Goal: Task Accomplishment & Management: Complete application form

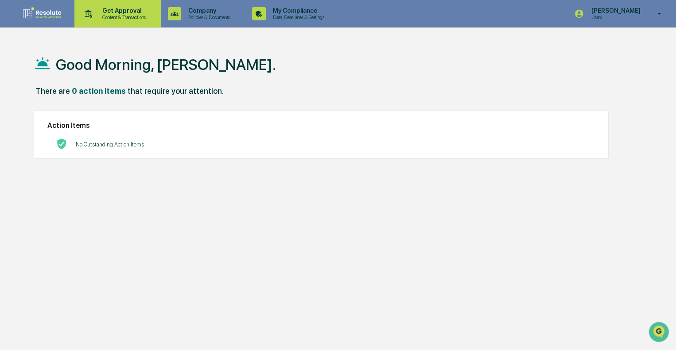
click at [104, 11] on p "Get Approval" at bounding box center [122, 10] width 55 height 7
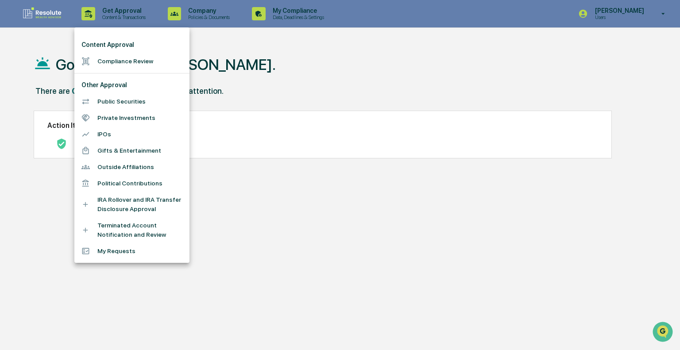
click at [108, 66] on li "Compliance Review" at bounding box center [131, 61] width 115 height 16
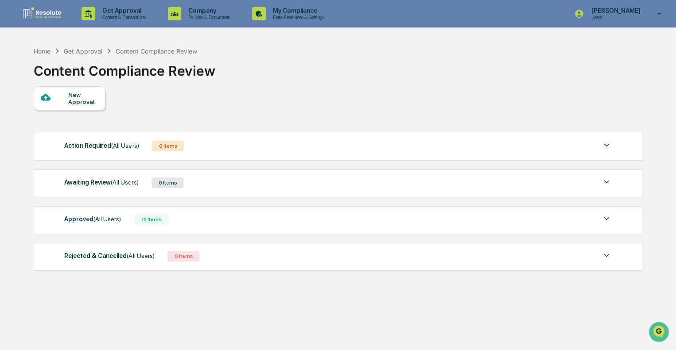
click at [124, 223] on div "Approved (All Users) 12 Items" at bounding box center [337, 219] width 547 height 12
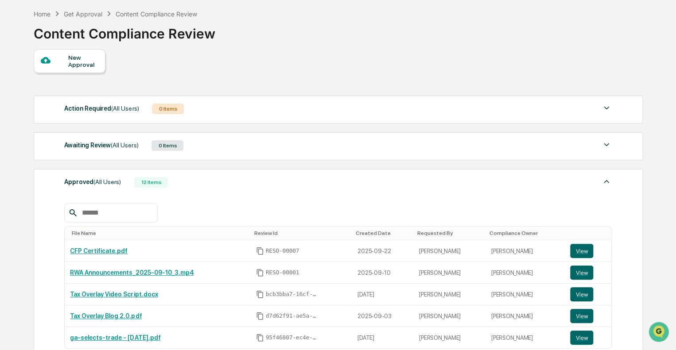
scroll to position [89, 0]
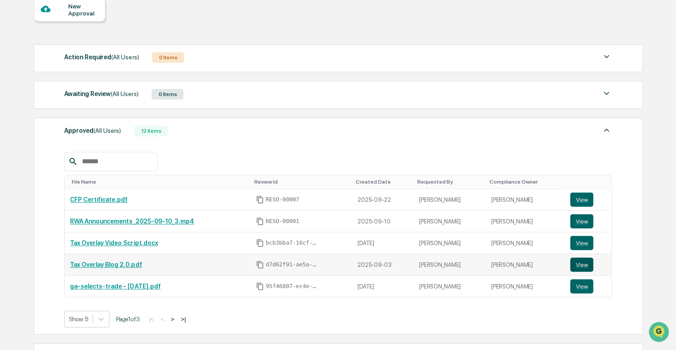
click at [579, 266] on button "View" at bounding box center [581, 265] width 23 height 14
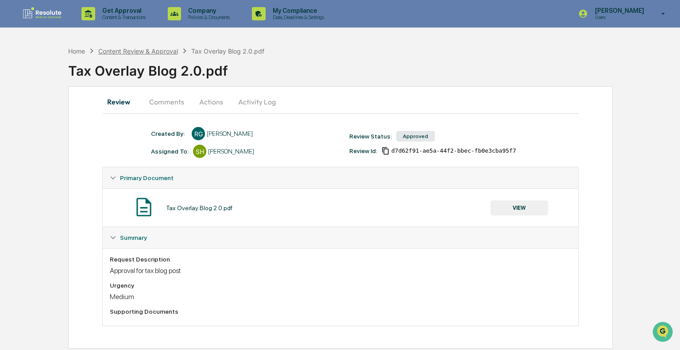
click at [119, 53] on div "Content Review & Approval" at bounding box center [138, 51] width 80 height 8
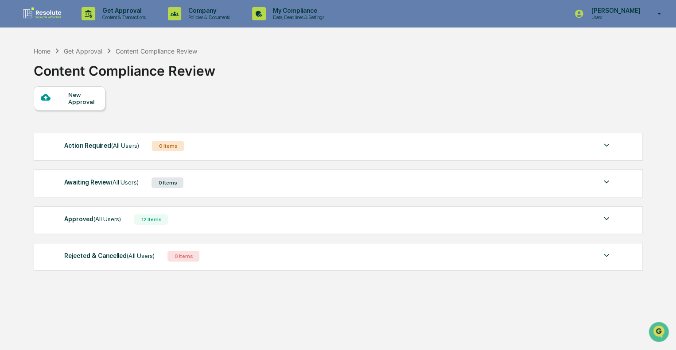
click at [165, 216] on div "Approved (All Users) 12 Items" at bounding box center [337, 219] width 547 height 12
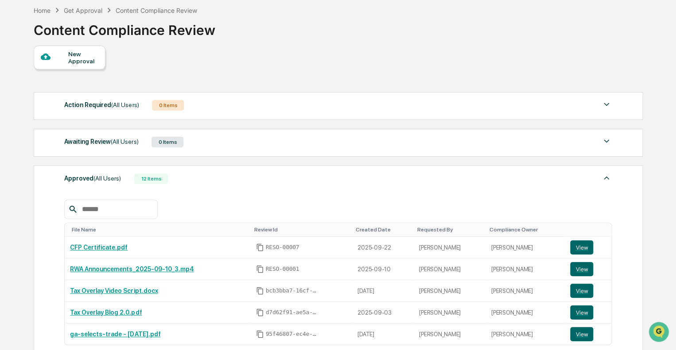
scroll to position [89, 0]
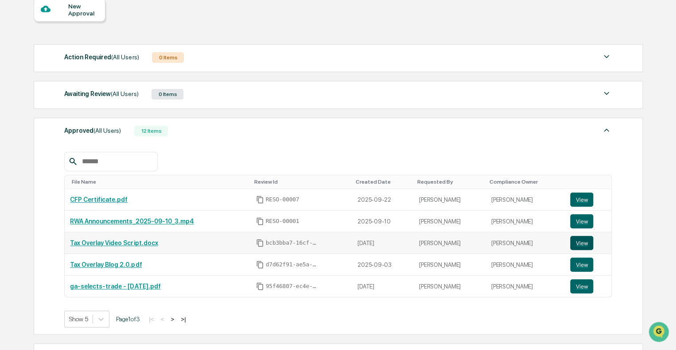
click at [584, 244] on button "View" at bounding box center [581, 243] width 23 height 14
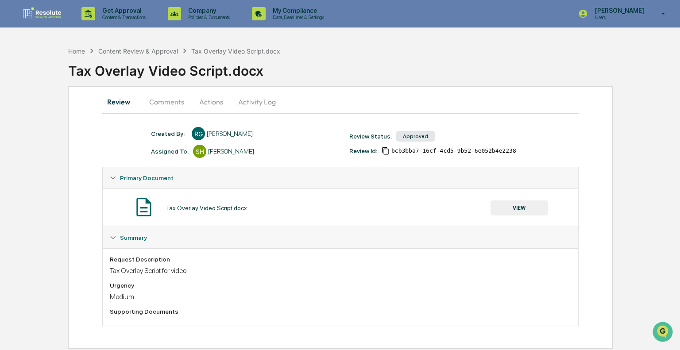
click at [516, 211] on button "VIEW" at bounding box center [520, 208] width 58 height 15
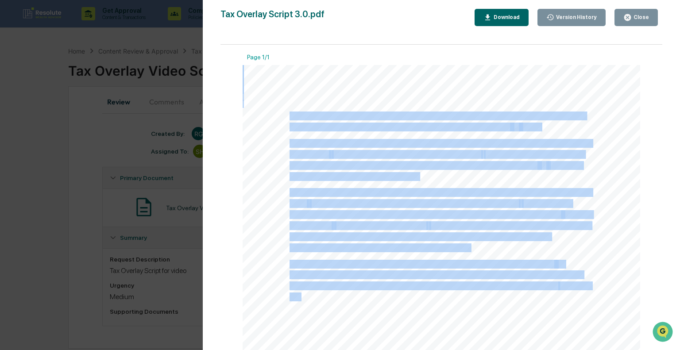
drag, startPoint x: 343, startPoint y: 199, endPoint x: 334, endPoint y: 197, distance: 8.6
click at [287, 118] on div "When people think about investment performance, they usually focus on market re…" at bounding box center [442, 322] width 398 height 515
click at [374, 246] on span "coordination, that’s potentially money lost to tax drag." at bounding box center [380, 248] width 180 height 8
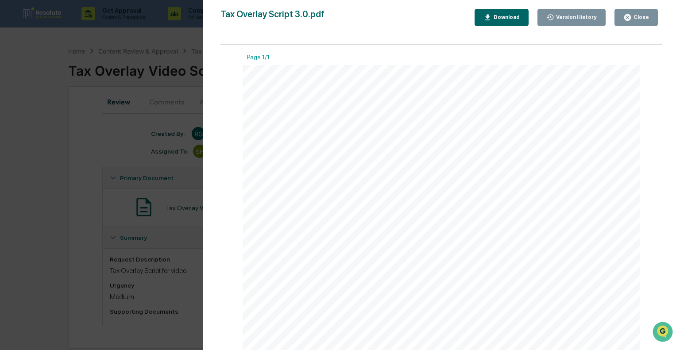
click at [520, 15] on div "Download" at bounding box center [506, 17] width 28 height 6
click at [652, 15] on button "Close" at bounding box center [636, 17] width 43 height 17
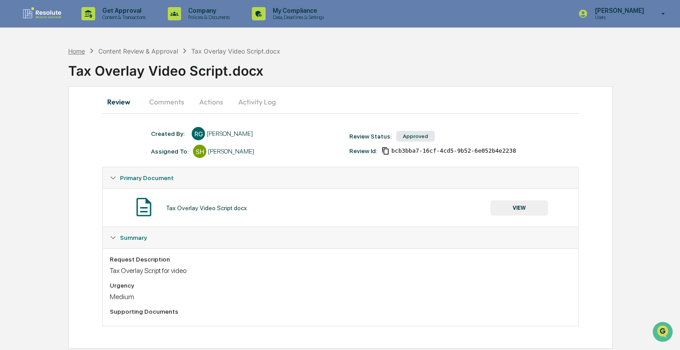
click at [80, 52] on div "Home" at bounding box center [76, 51] width 17 height 8
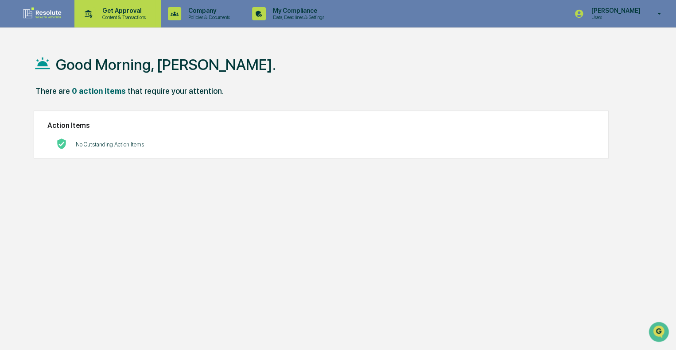
click at [99, 15] on p "Content & Transactions" at bounding box center [122, 17] width 55 height 6
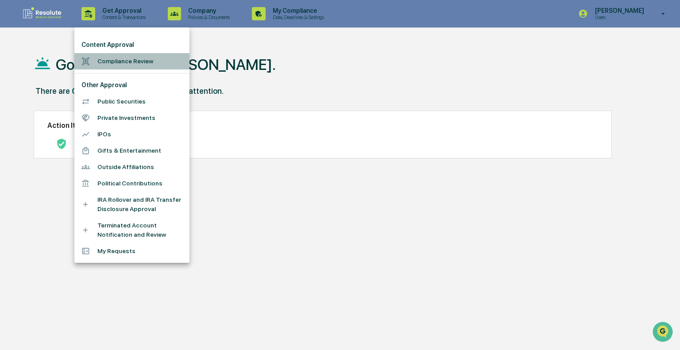
click at [110, 62] on li "Compliance Review" at bounding box center [131, 61] width 115 height 16
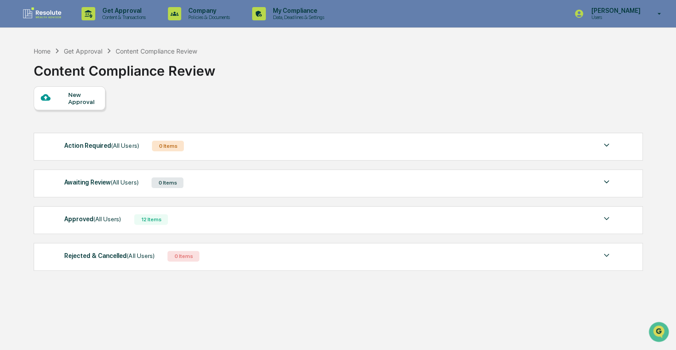
click at [76, 105] on div "New Approval" at bounding box center [83, 98] width 30 height 14
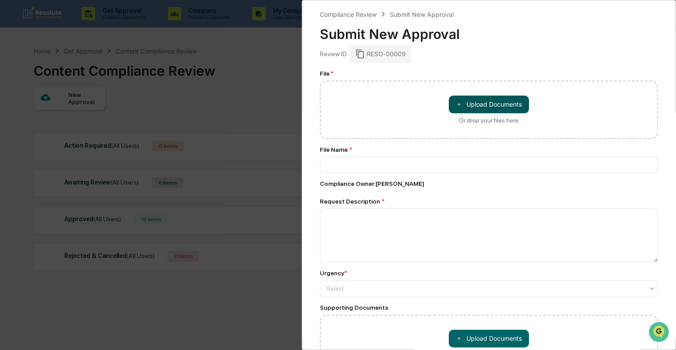
click at [472, 108] on button "＋ Upload Documents" at bounding box center [489, 105] width 80 height 18
type input "**********"
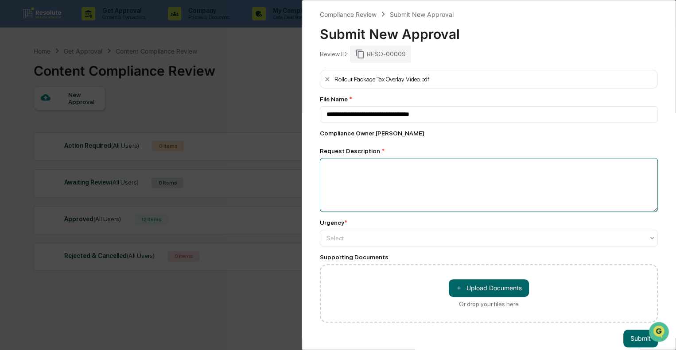
click at [437, 185] on textarea at bounding box center [489, 185] width 338 height 54
type textarea "**********"
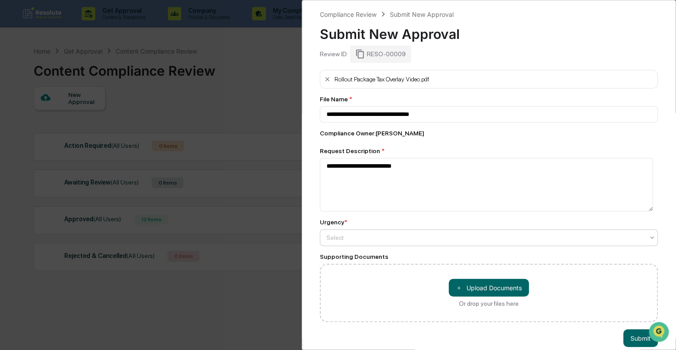
click at [344, 244] on div "Select" at bounding box center [485, 238] width 326 height 12
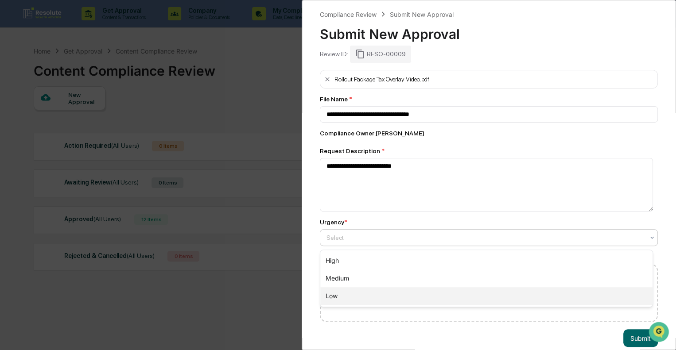
click at [344, 294] on div "Low" at bounding box center [486, 296] width 332 height 18
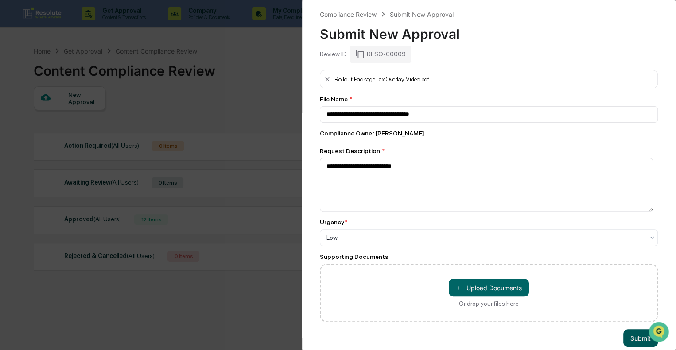
click at [630, 336] on button "Submit" at bounding box center [640, 338] width 35 height 18
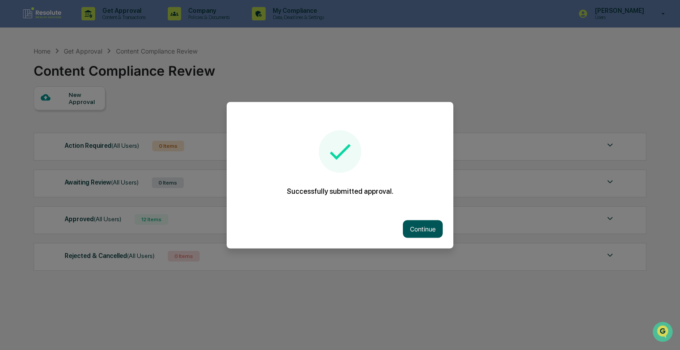
click at [425, 226] on button "Continue" at bounding box center [423, 229] width 40 height 18
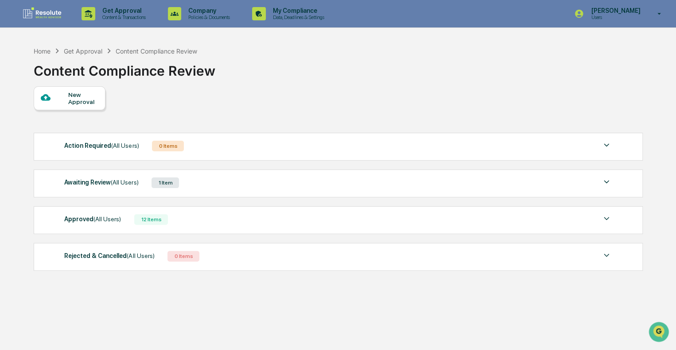
click at [228, 216] on div "Approved (All Users) 12 Items" at bounding box center [337, 219] width 547 height 12
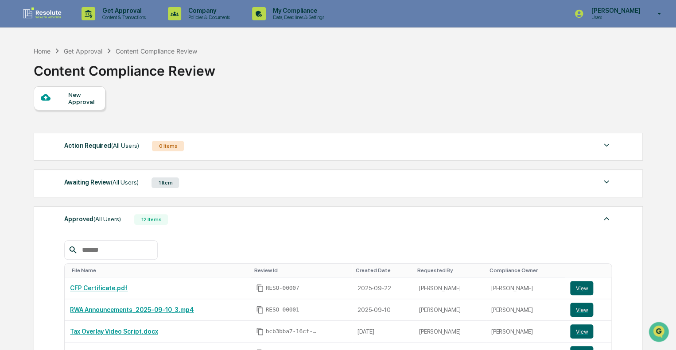
click at [83, 104] on div "New Approval" at bounding box center [83, 98] width 30 height 14
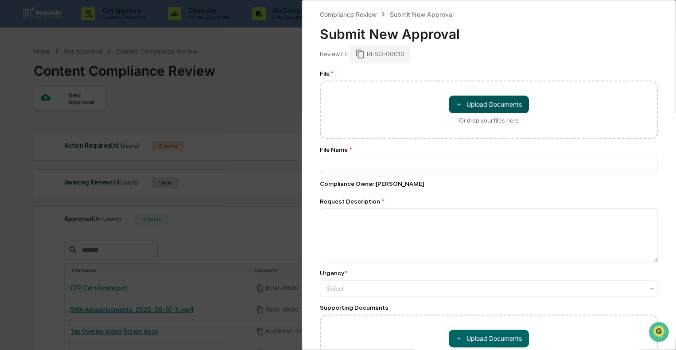
click at [475, 110] on button "＋ Upload Documents" at bounding box center [489, 105] width 80 height 18
type input "**********"
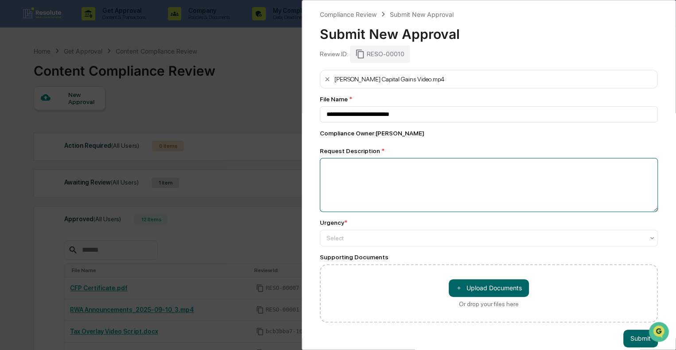
click at [369, 188] on textarea at bounding box center [489, 185] width 338 height 54
type textarea "**********"
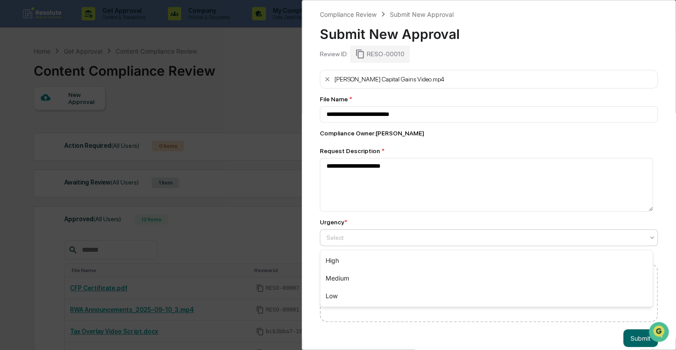
click at [352, 242] on div at bounding box center [484, 237] width 317 height 9
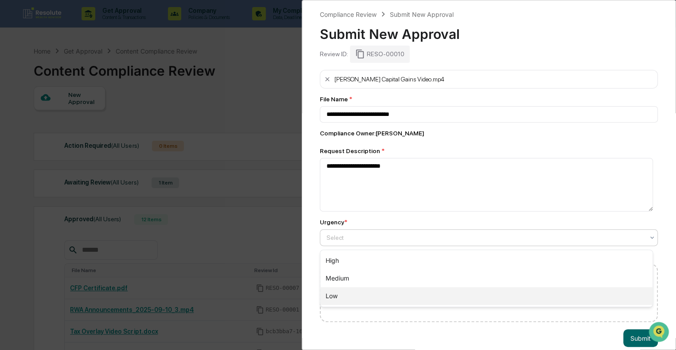
click at [338, 290] on div "Low" at bounding box center [486, 296] width 332 height 18
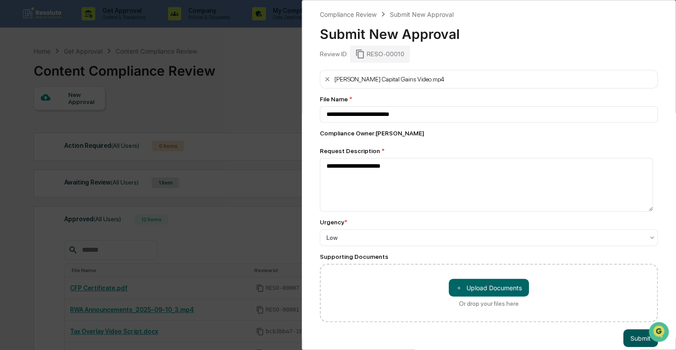
click at [626, 337] on button "Submit" at bounding box center [640, 338] width 35 height 18
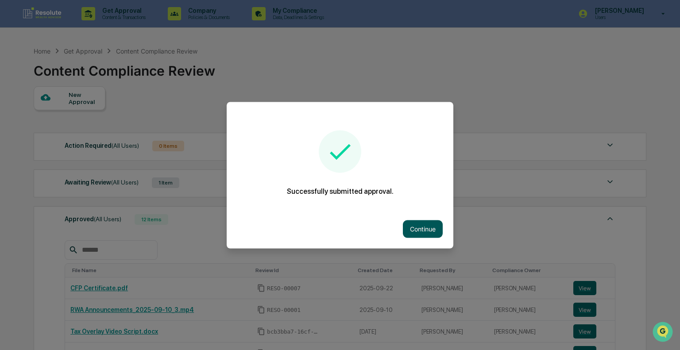
click at [428, 232] on button "Continue" at bounding box center [423, 229] width 40 height 18
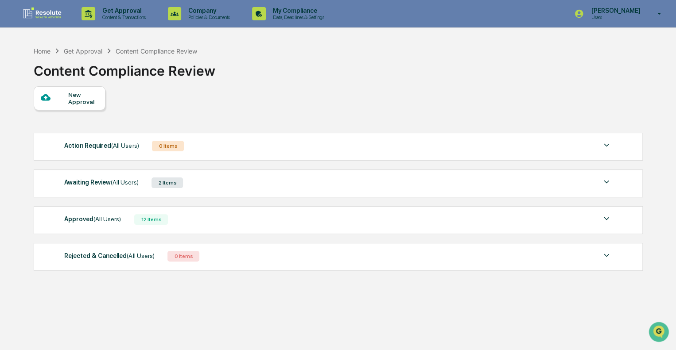
click at [209, 220] on div "Approved (All Users) 12 Items" at bounding box center [337, 219] width 547 height 12
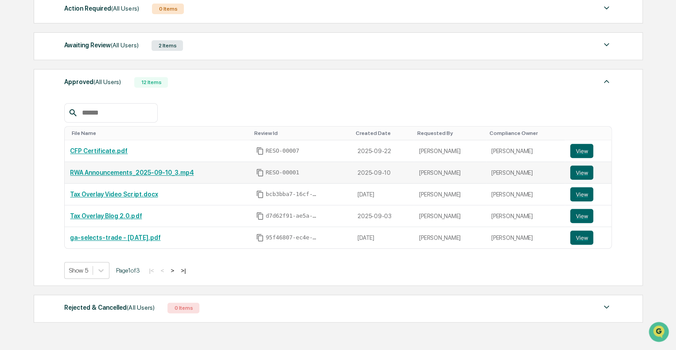
scroll to position [175, 0]
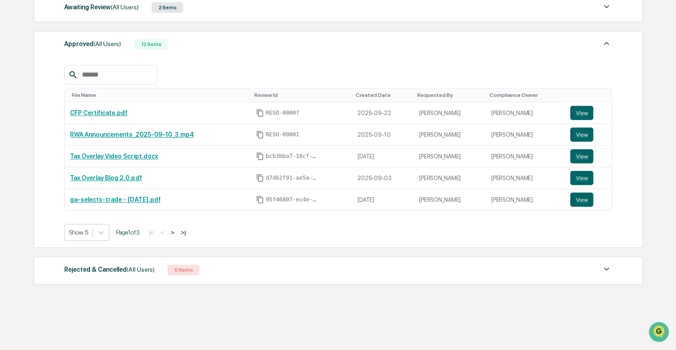
click at [176, 231] on button ">" at bounding box center [172, 233] width 9 height 8
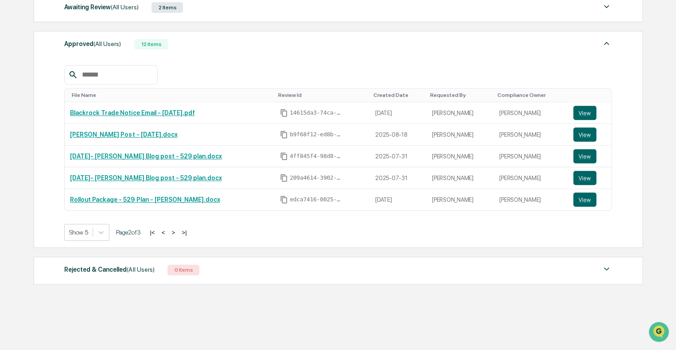
click at [176, 231] on button ">" at bounding box center [173, 233] width 9 height 8
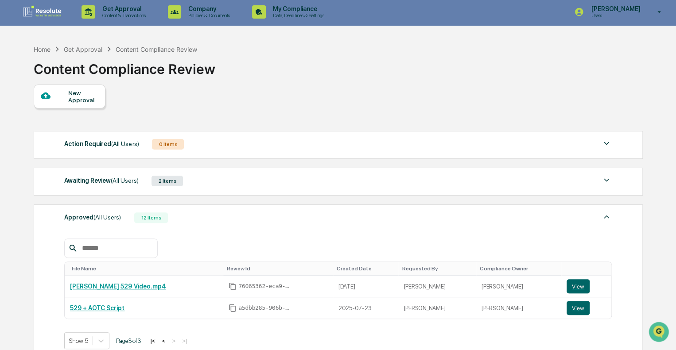
scroll to position [0, 0]
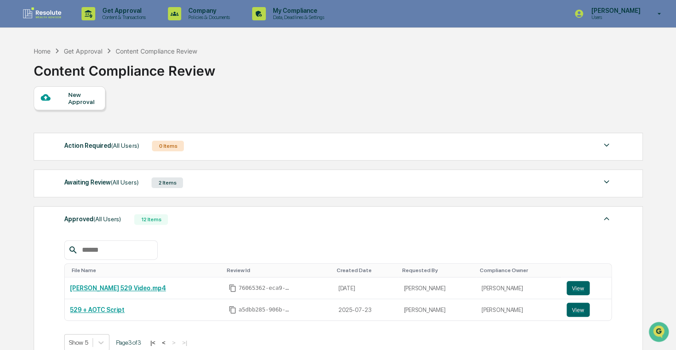
click at [90, 143] on div "Action Required (All Users)" at bounding box center [101, 146] width 74 height 12
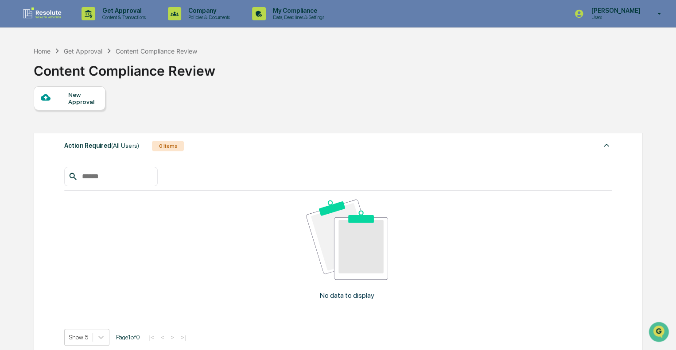
click at [90, 143] on div "Action Required (All Users)" at bounding box center [101, 146] width 74 height 12
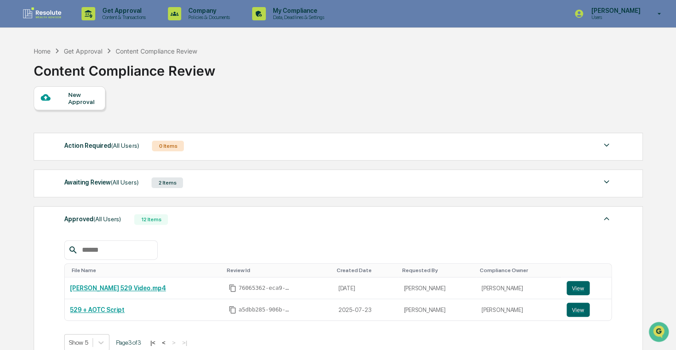
click at [93, 178] on div "Awaiting Review (All Users)" at bounding box center [101, 183] width 74 height 12
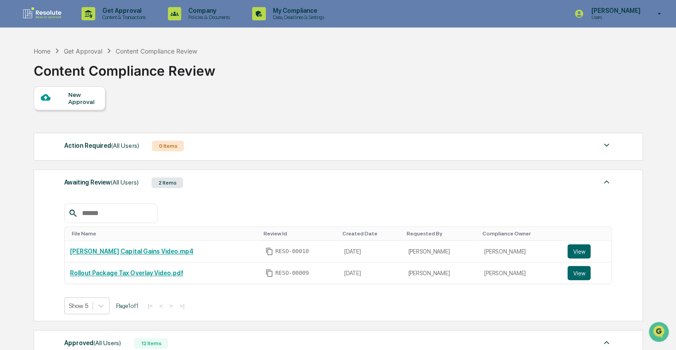
click at [89, 188] on div "Awaiting Review (All Users)" at bounding box center [101, 183] width 74 height 12
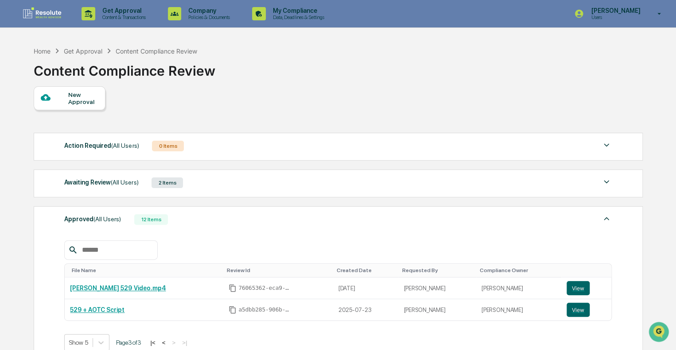
click at [83, 53] on div "Get Approval" at bounding box center [83, 51] width 39 height 8
click at [42, 49] on div "Home" at bounding box center [42, 51] width 17 height 8
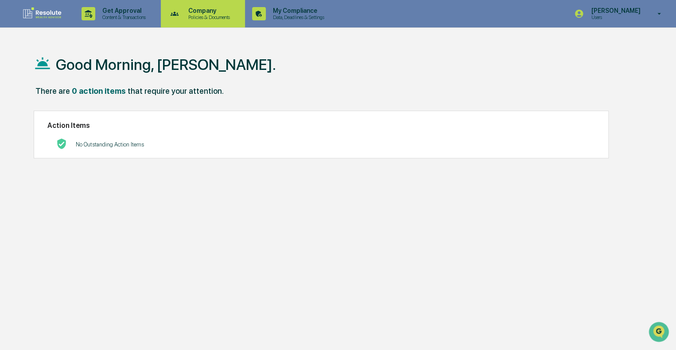
click at [213, 14] on p "Company" at bounding box center [207, 10] width 53 height 7
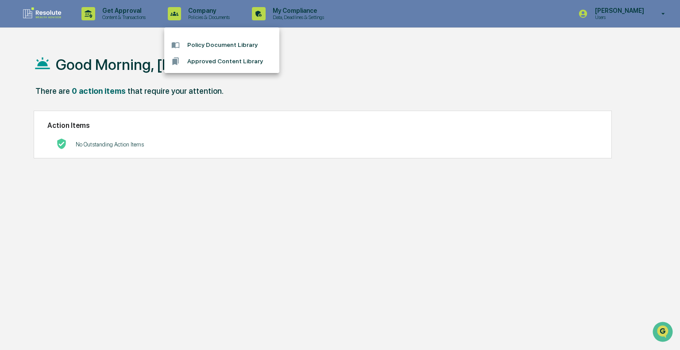
click at [204, 61] on li "Approved Content Library" at bounding box center [221, 61] width 115 height 16
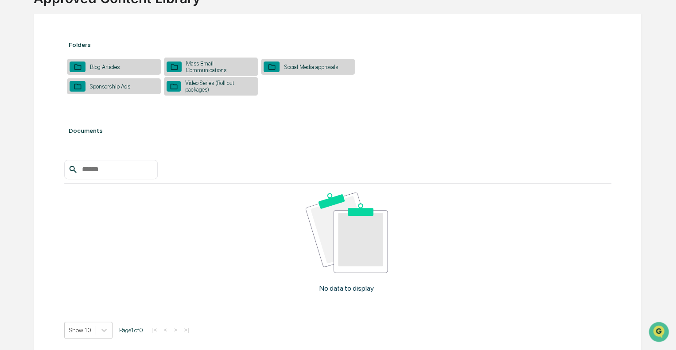
scroll to position [58, 0]
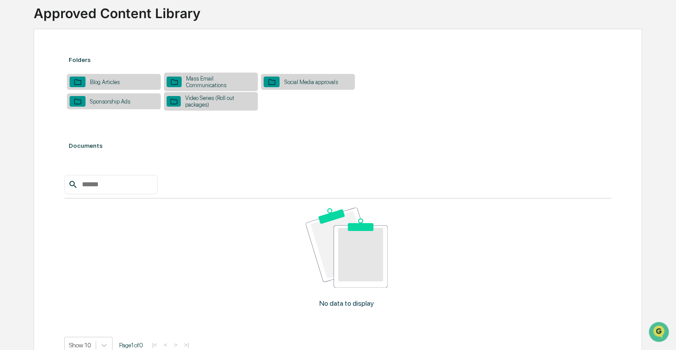
click at [191, 95] on div "Video Series (Roll out packages)" at bounding box center [218, 101] width 74 height 13
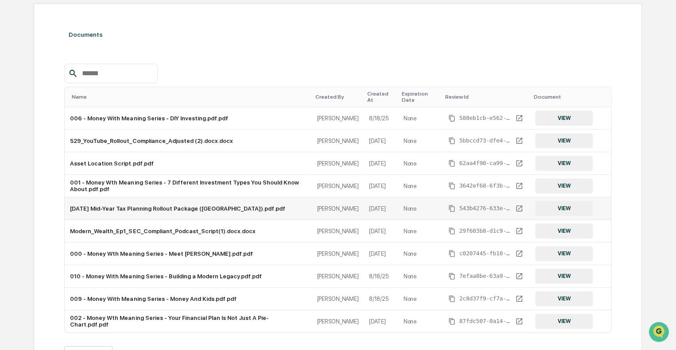
scroll to position [131, 0]
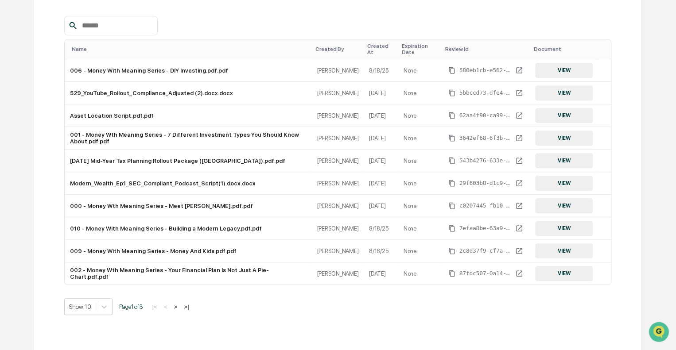
click at [382, 45] on div "Created At" at bounding box center [380, 49] width 27 height 12
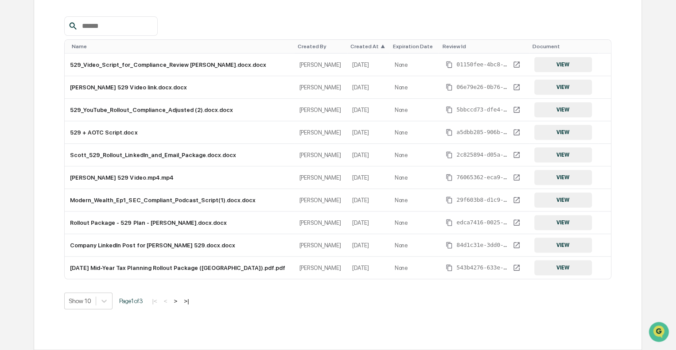
click at [350, 47] on div "Created At ▲" at bounding box center [367, 46] width 35 height 6
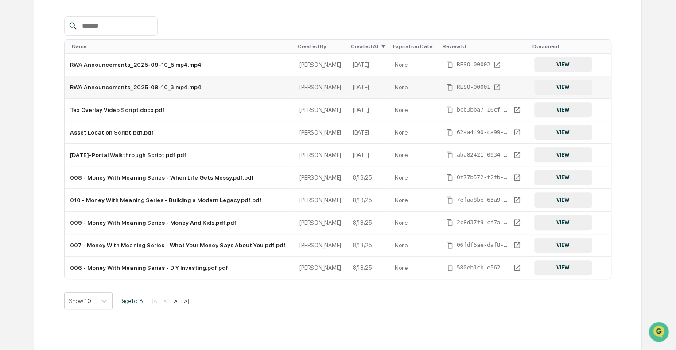
click at [555, 89] on button "VIEW" at bounding box center [563, 87] width 58 height 15
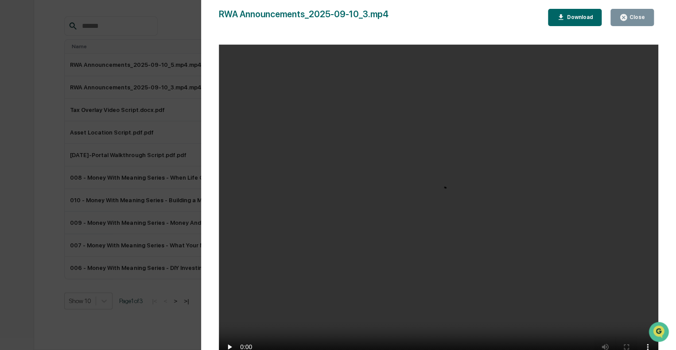
scroll to position [131, 0]
click at [635, 16] on div "Close" at bounding box center [635, 17] width 17 height 6
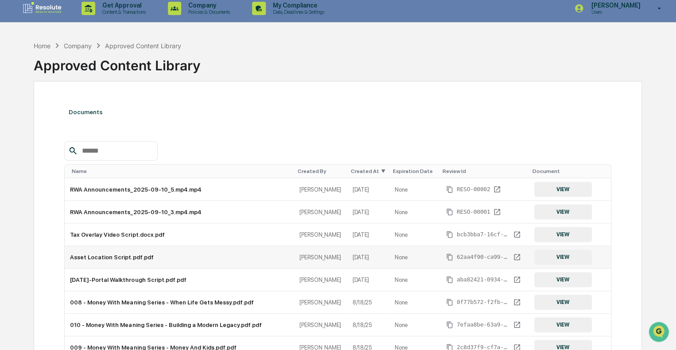
scroll to position [0, 0]
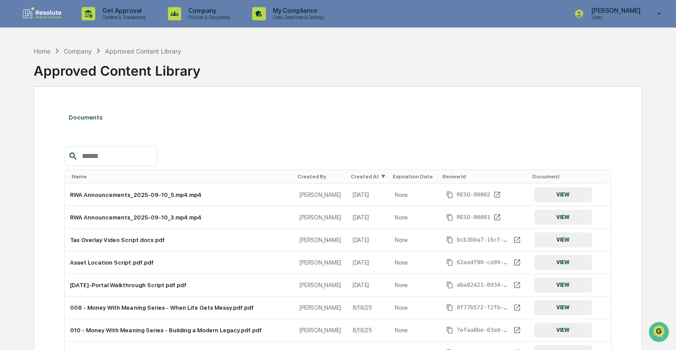
click at [85, 49] on div "Company" at bounding box center [78, 51] width 28 height 8
click at [41, 53] on div "Home" at bounding box center [42, 51] width 17 height 8
